Goal: Task Accomplishment & Management: Manage account settings

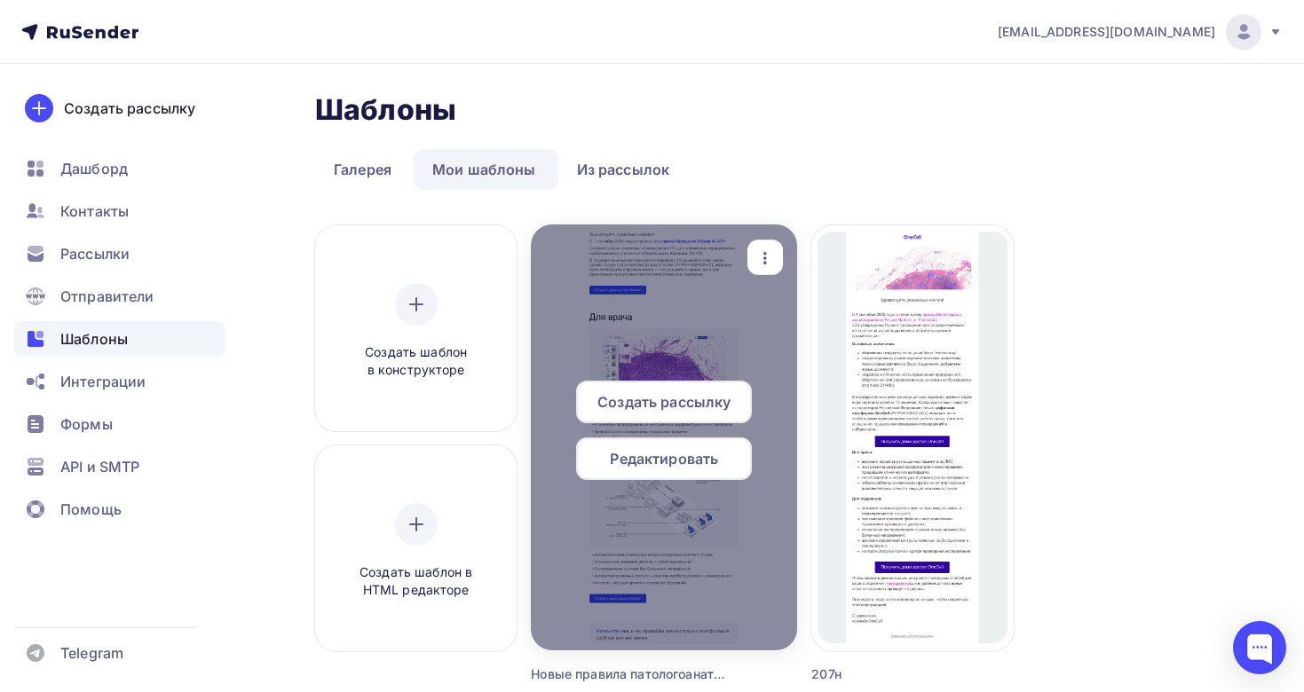
click at [648, 306] on div at bounding box center [664, 438] width 266 height 426
click at [684, 563] on div at bounding box center [664, 438] width 266 height 426
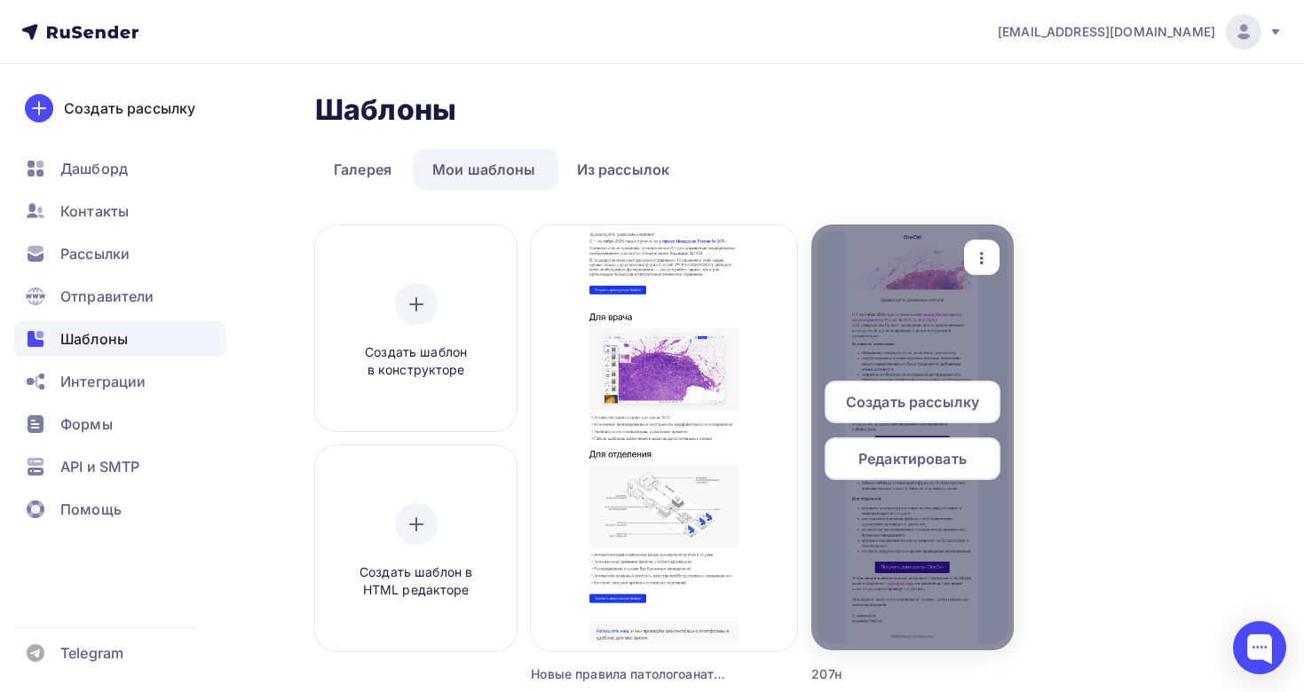
click at [897, 464] on span "Редактировать" at bounding box center [912, 458] width 108 height 21
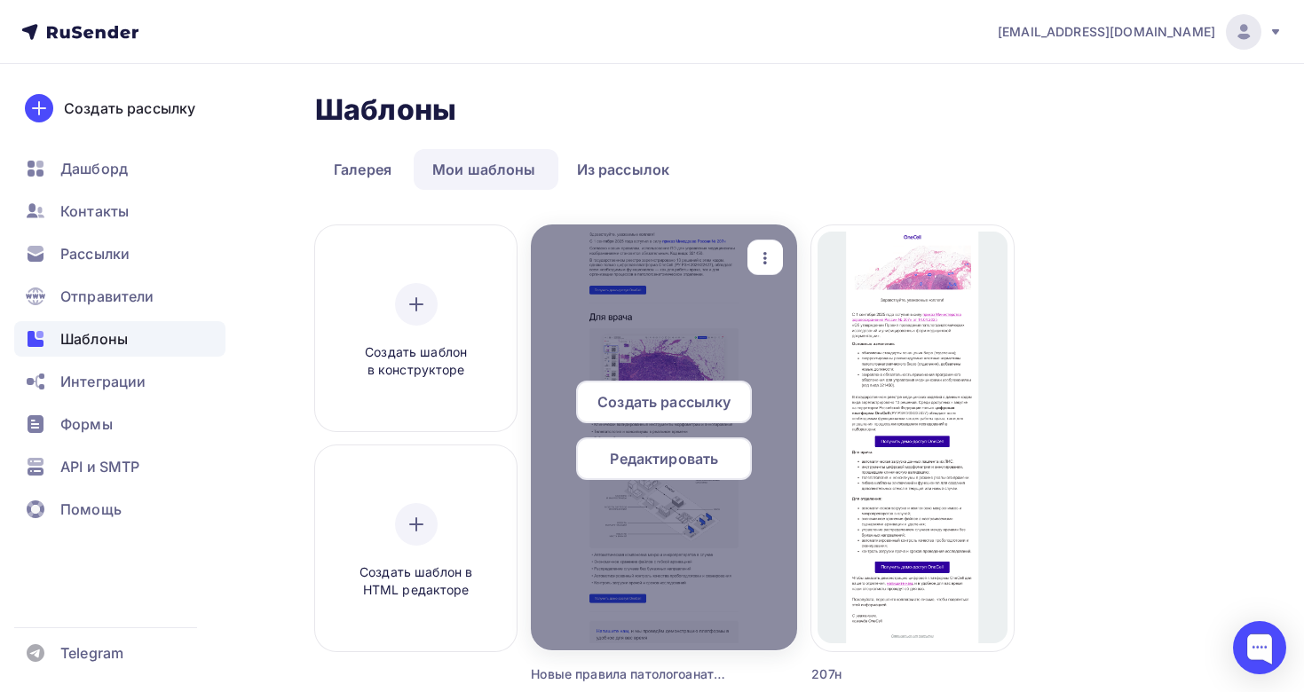
click at [674, 467] on span "Редактировать" at bounding box center [664, 458] width 108 height 21
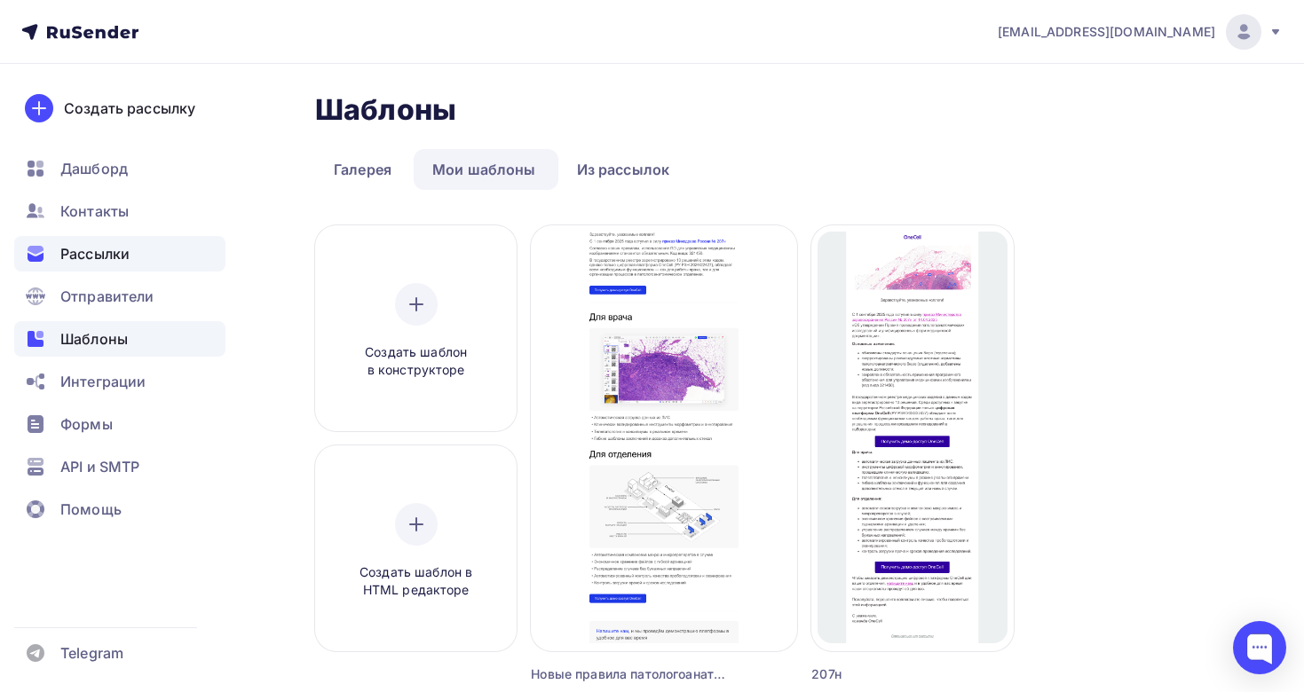
click at [85, 258] on span "Рассылки" at bounding box center [94, 253] width 69 height 21
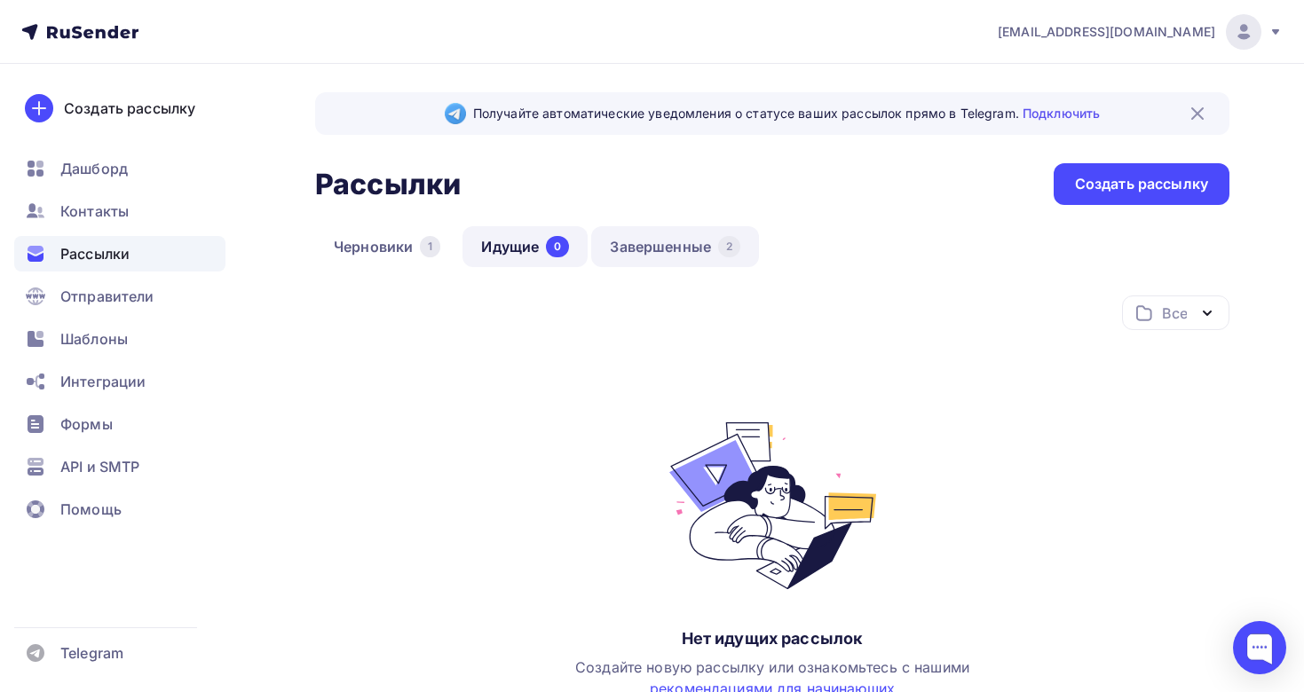
click at [719, 244] on div "2" at bounding box center [729, 246] width 22 height 21
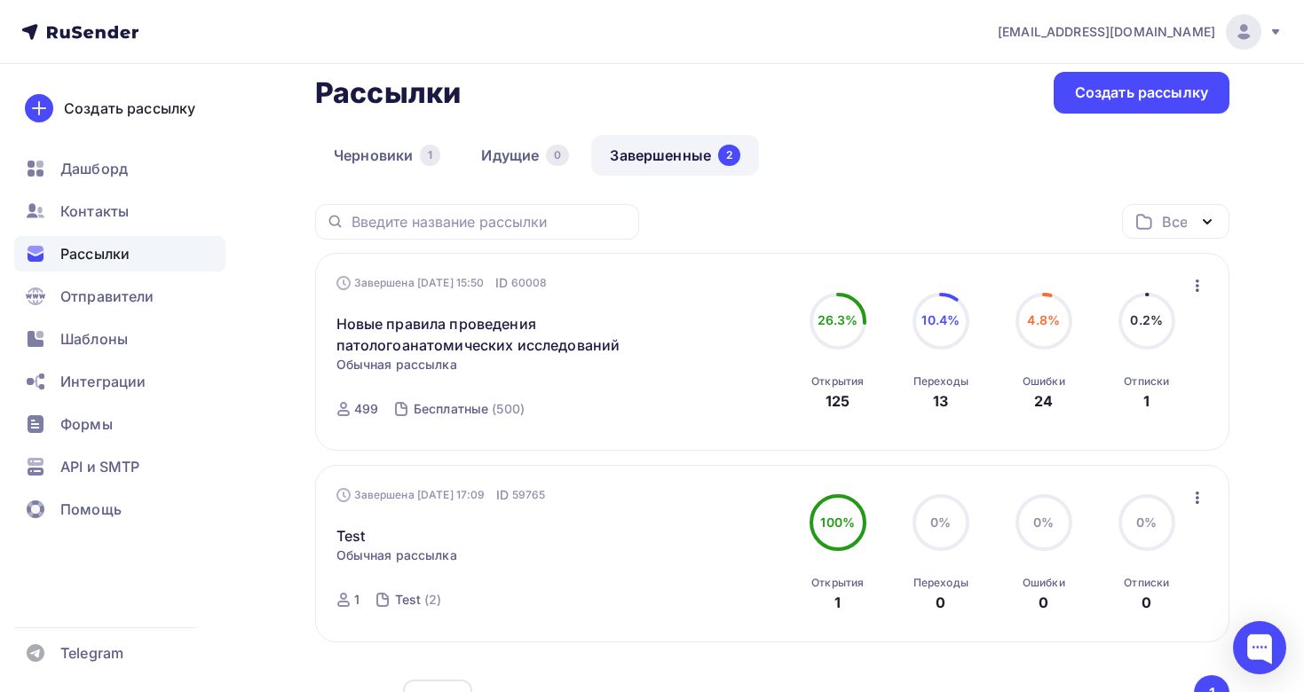
scroll to position [98, 0]
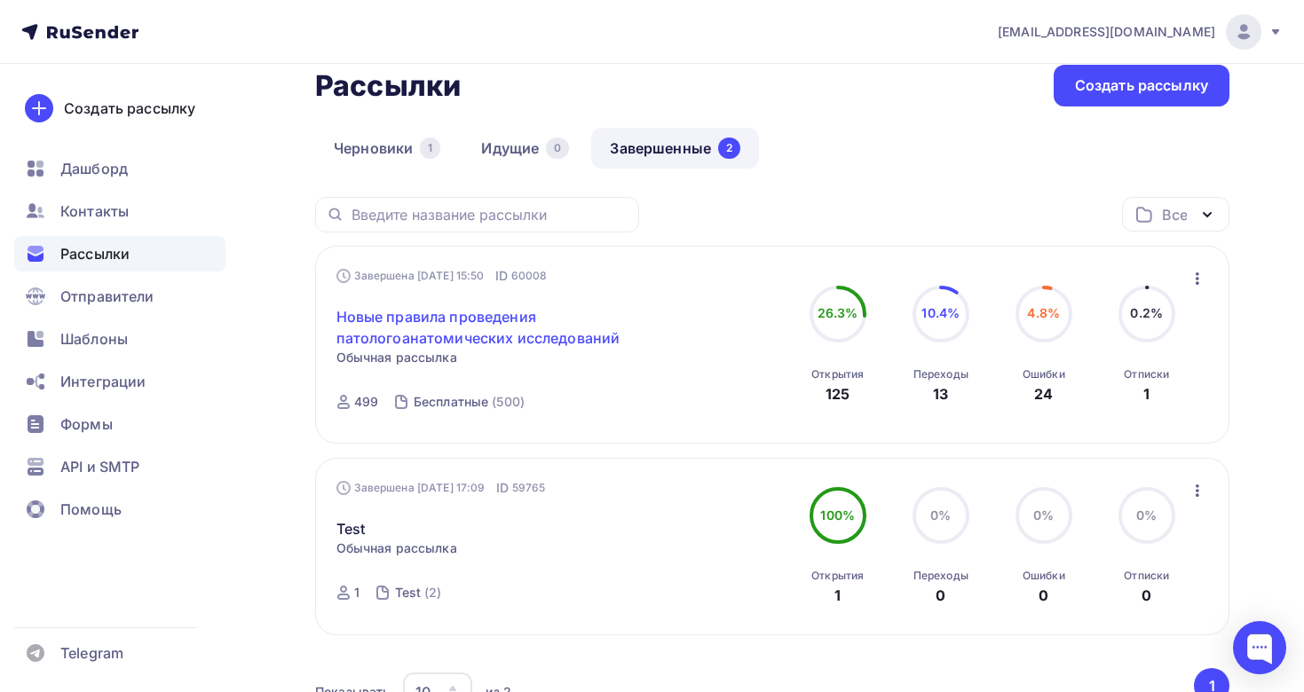
click at [436, 347] on link "Новые правила проведения патологоанатомических исследований" at bounding box center [488, 327] width 304 height 43
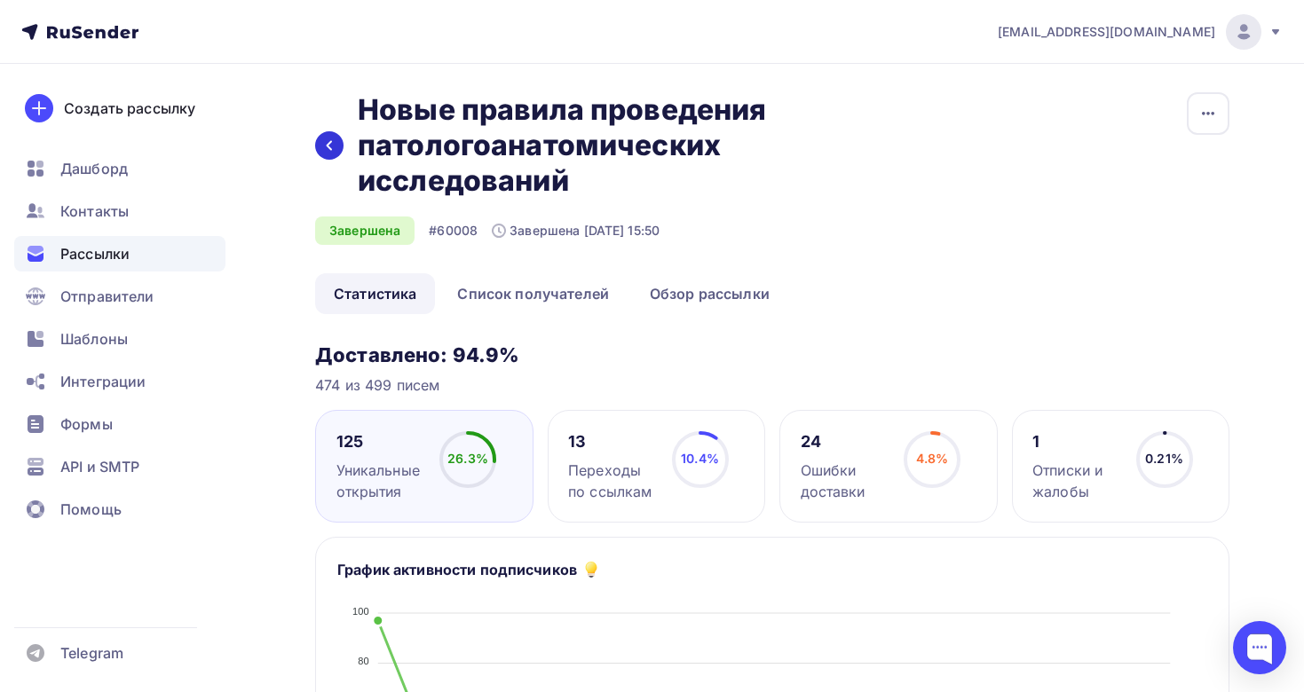
click at [332, 141] on icon at bounding box center [329, 145] width 14 height 14
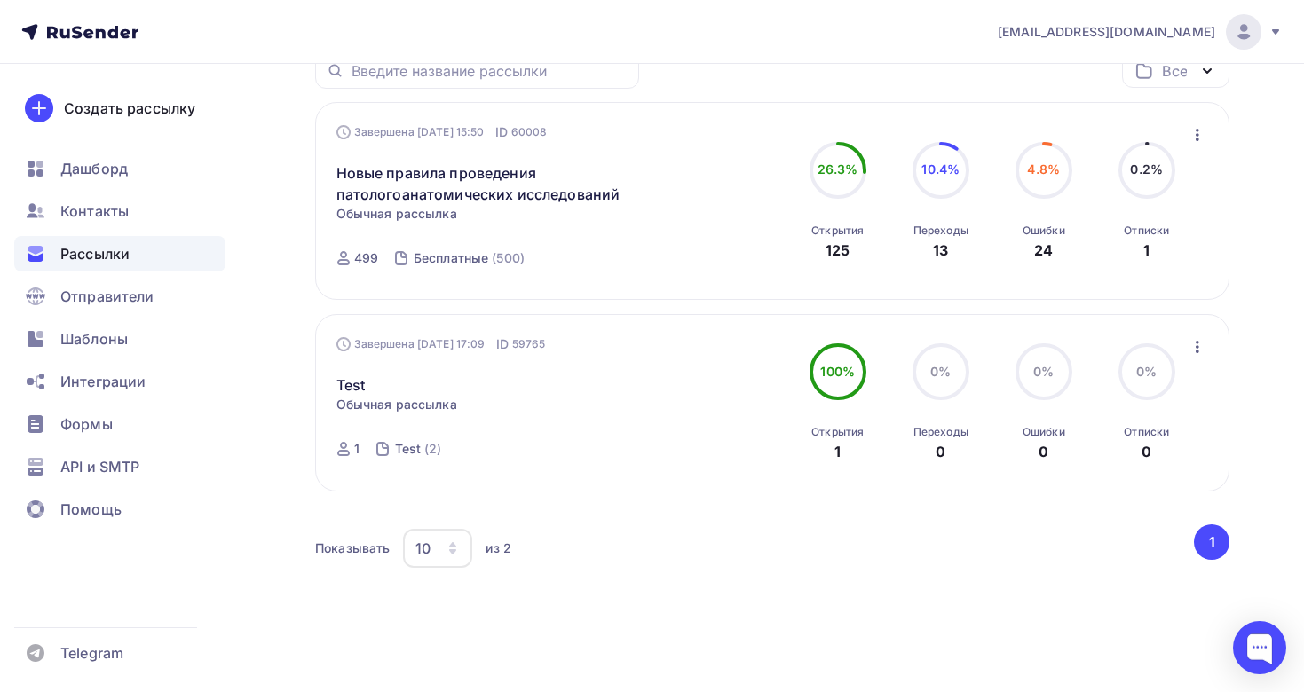
scroll to position [257, 0]
